Goal: Information Seeking & Learning: Find specific fact

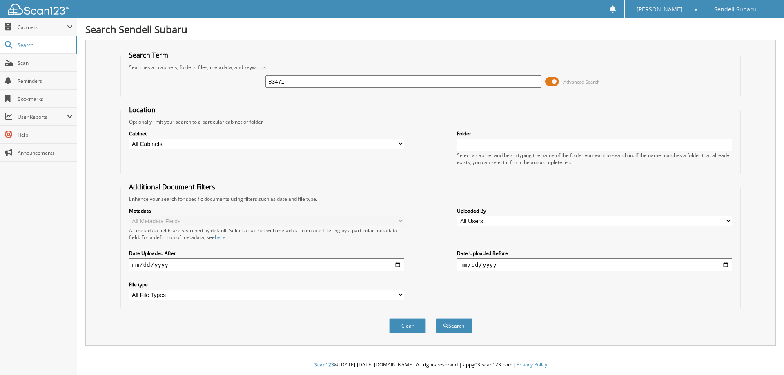
type input "83471"
click at [436, 319] on button "Search" at bounding box center [454, 326] width 37 height 15
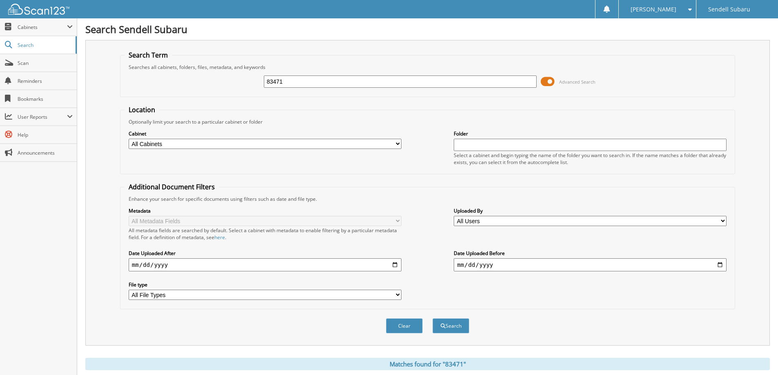
click at [549, 79] on span at bounding box center [548, 82] width 14 height 12
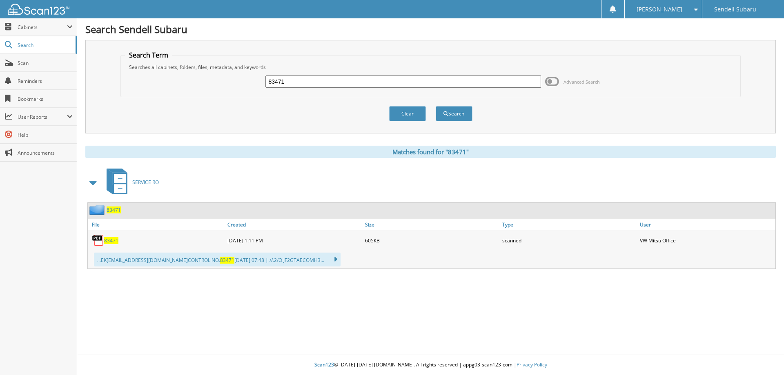
click at [113, 239] on span "83471" at bounding box center [111, 240] width 14 height 7
click at [295, 78] on input "83471" at bounding box center [402, 82] width 275 height 12
type input "83741"
click at [436, 106] on button "Search" at bounding box center [454, 113] width 37 height 15
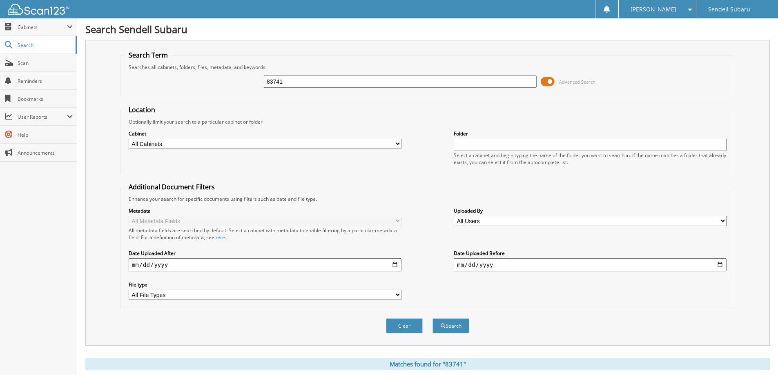
click at [550, 81] on span at bounding box center [548, 82] width 14 height 12
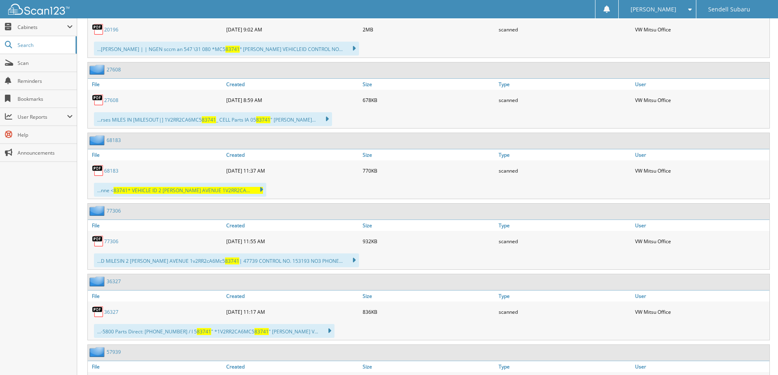
scroll to position [48, 0]
